Goal: Find specific page/section: Find specific page/section

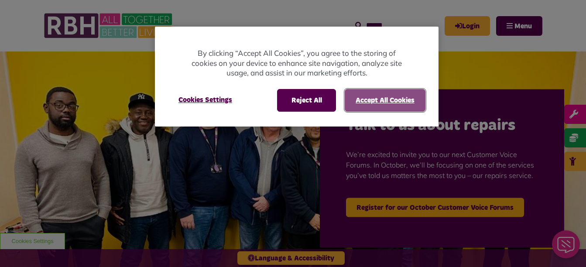
click at [370, 102] on button "Accept All Cookies" at bounding box center [385, 100] width 81 height 23
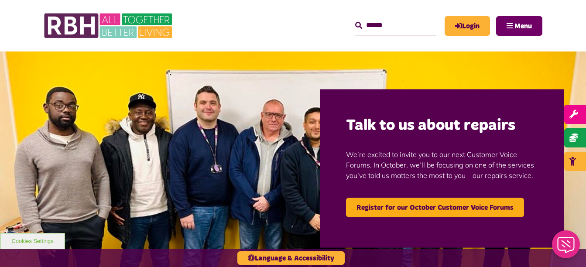
click at [527, 26] on span "Menu" at bounding box center [523, 26] width 17 height 7
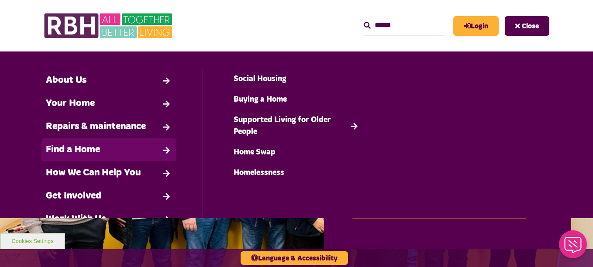
click at [86, 146] on link "Find a Home" at bounding box center [108, 149] width 135 height 23
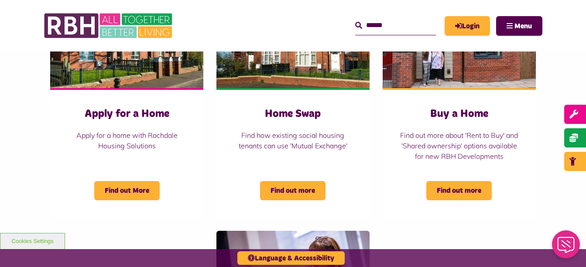
scroll to position [393, 0]
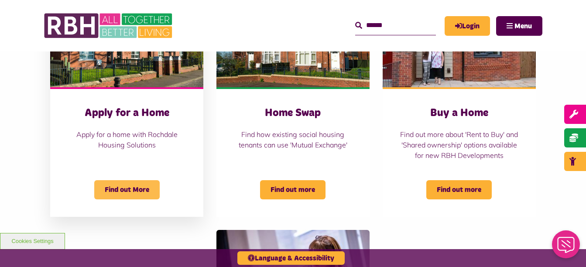
click at [130, 200] on span "Find out More" at bounding box center [127, 189] width 66 height 19
